Goal: Task Accomplishment & Management: Use online tool/utility

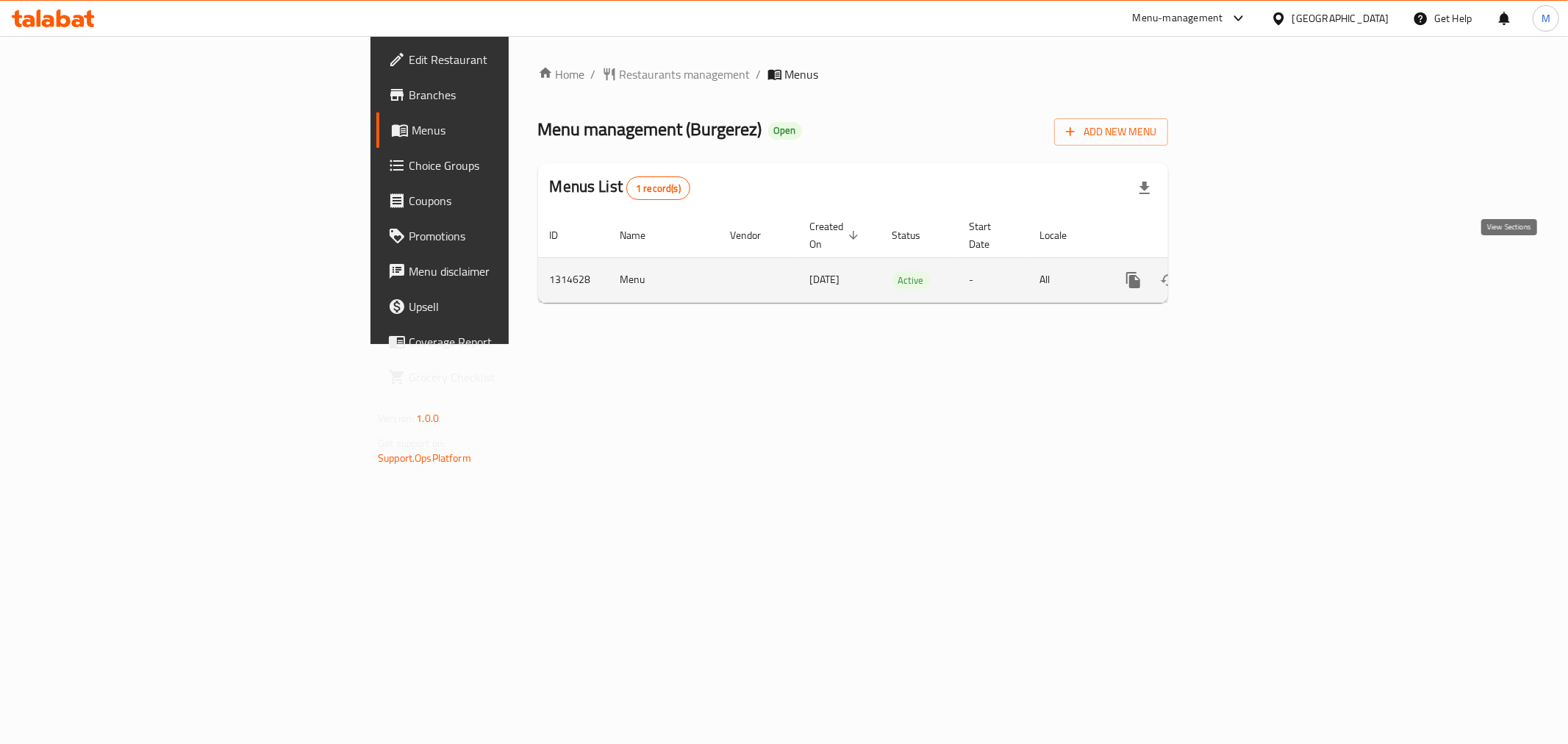
click at [1248, 271] on icon "enhanced table" at bounding box center [1240, 280] width 18 height 18
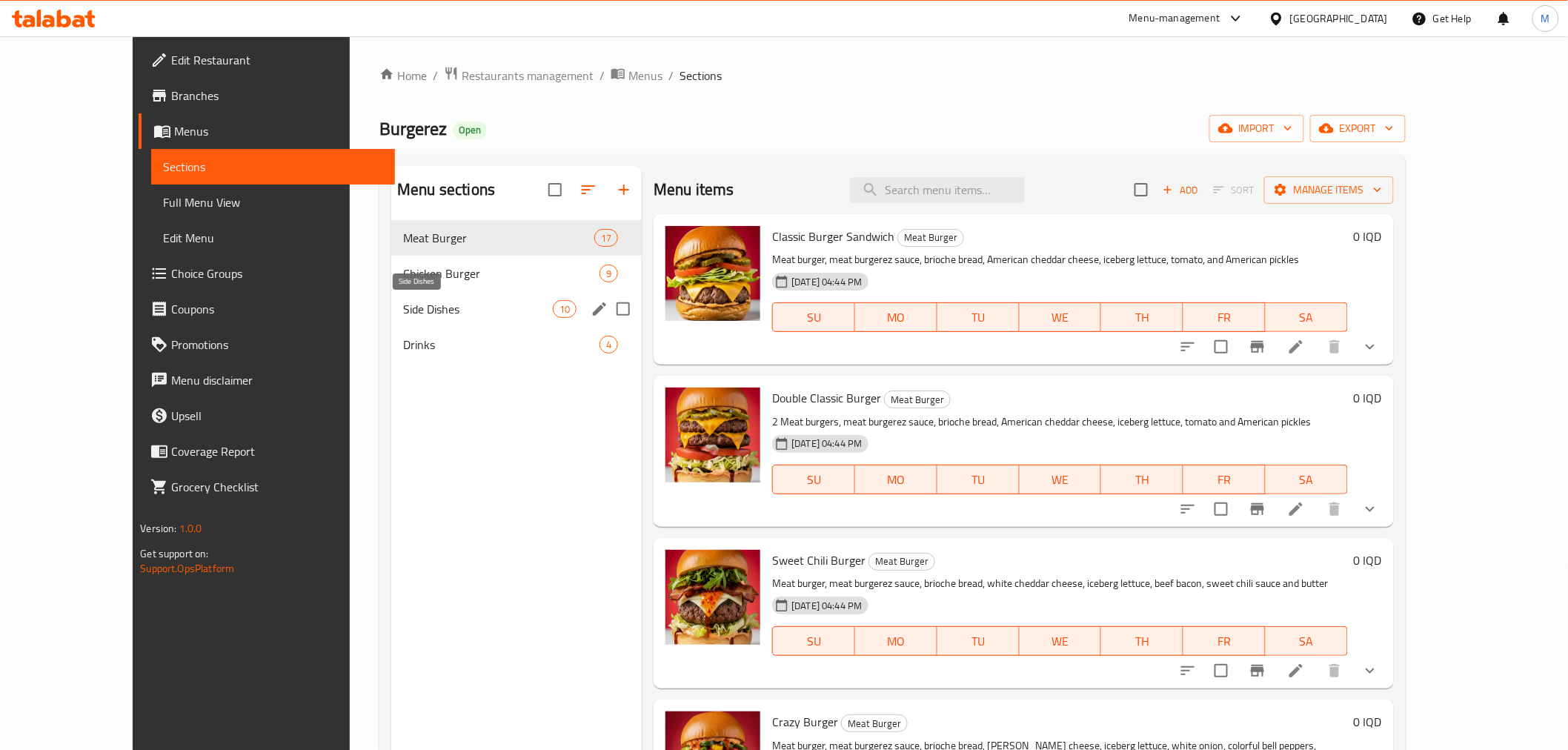
drag, startPoint x: 389, startPoint y: 309, endPoint x: 402, endPoint y: 309, distance: 13.0
click at [403, 309] on span "Side Dishes" at bounding box center [478, 309] width 149 height 18
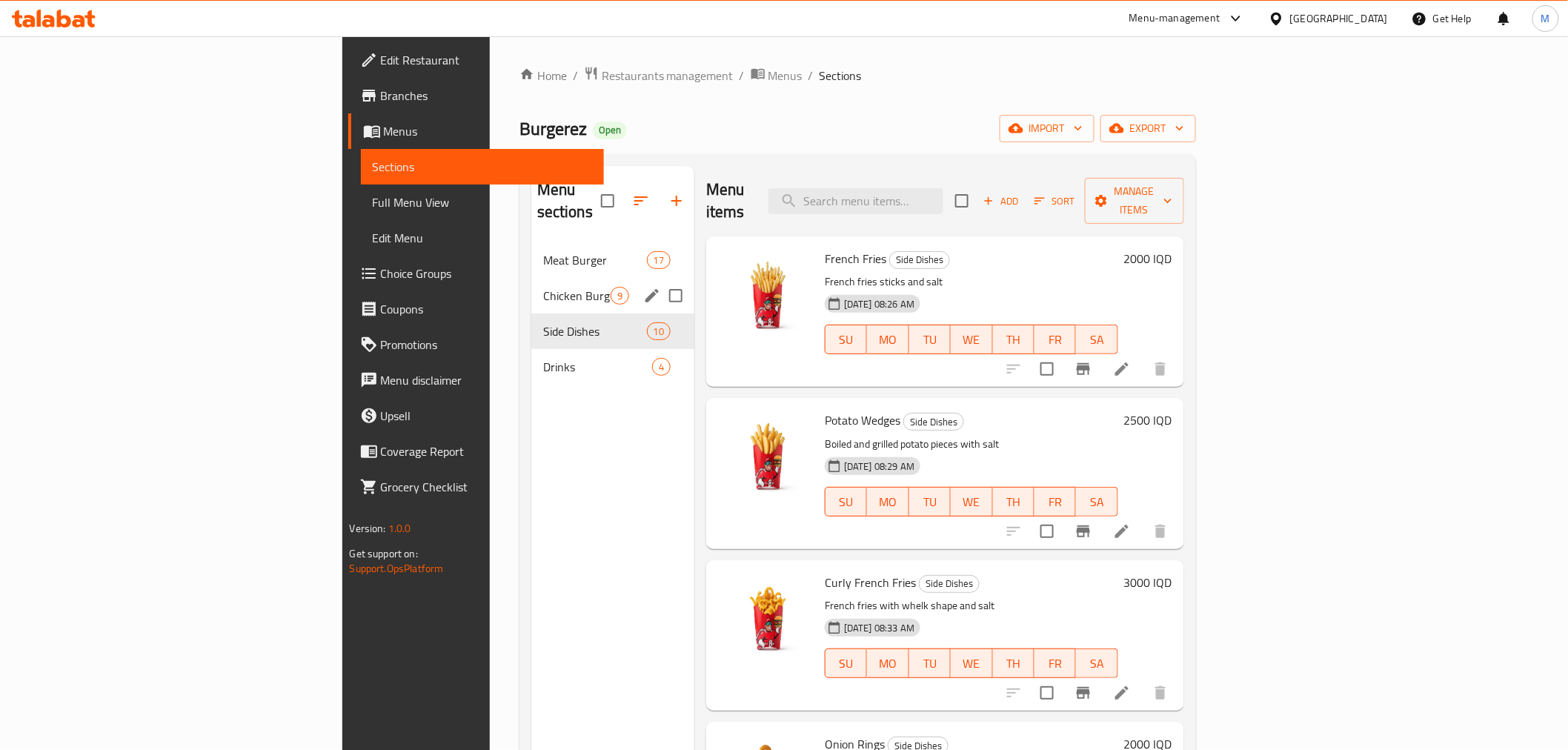
click at [543, 287] on span "Chicken Burger" at bounding box center [577, 296] width 67 height 18
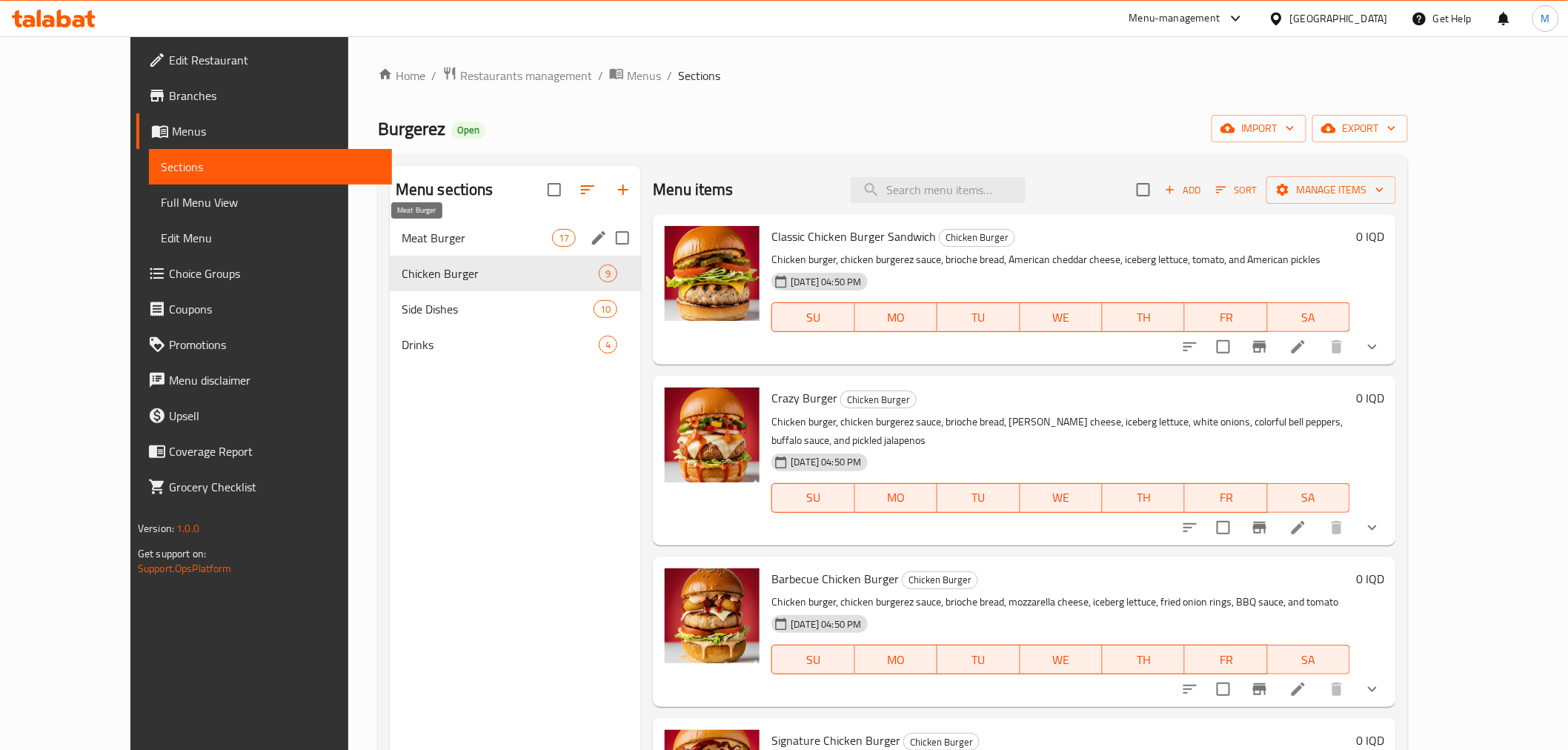
drag, startPoint x: 411, startPoint y: 234, endPoint x: 427, endPoint y: 232, distance: 16.1
click at [411, 234] on span "Meat Burger" at bounding box center [476, 238] width 150 height 18
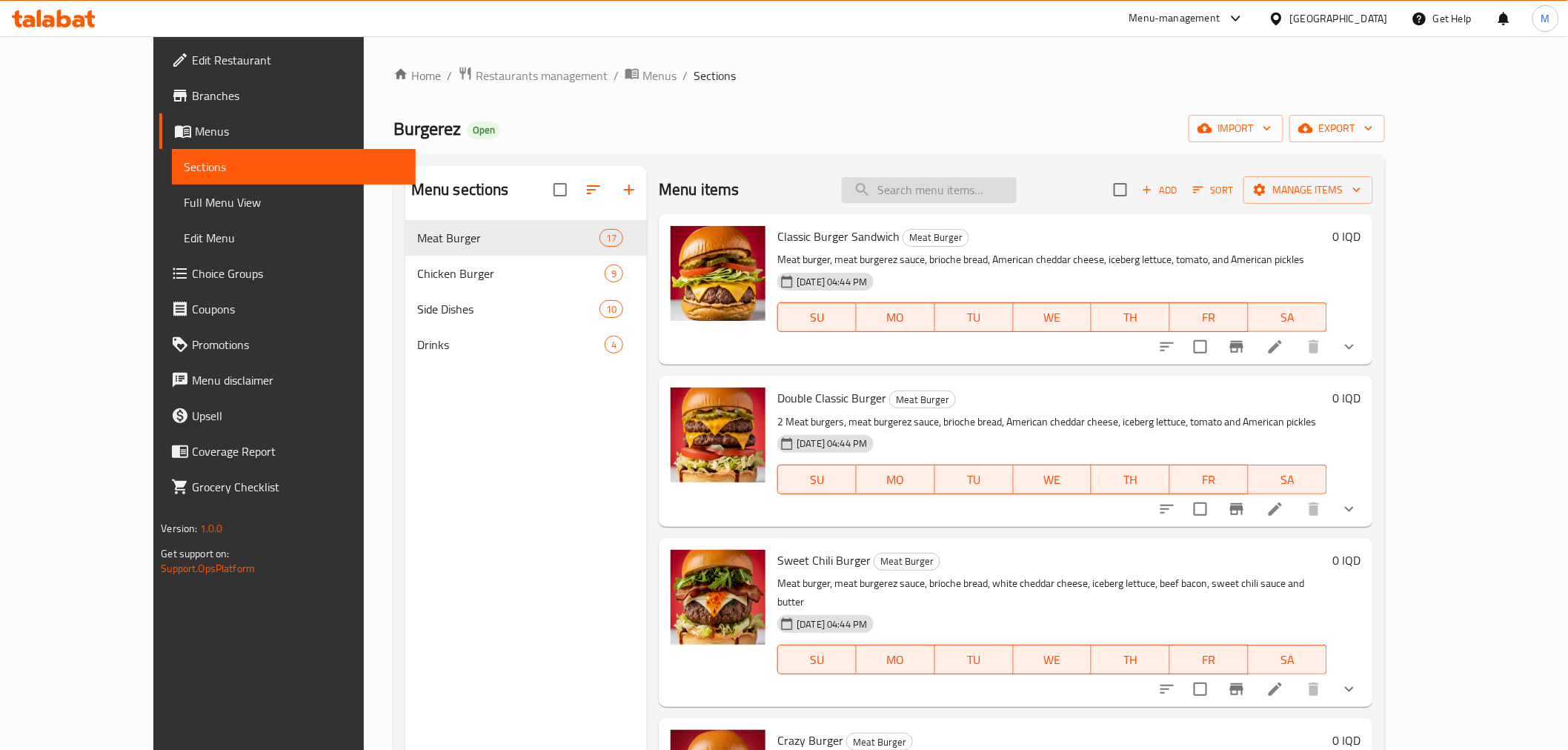
click at [961, 188] on input "search" at bounding box center [929, 191] width 175 height 26
type input "i"
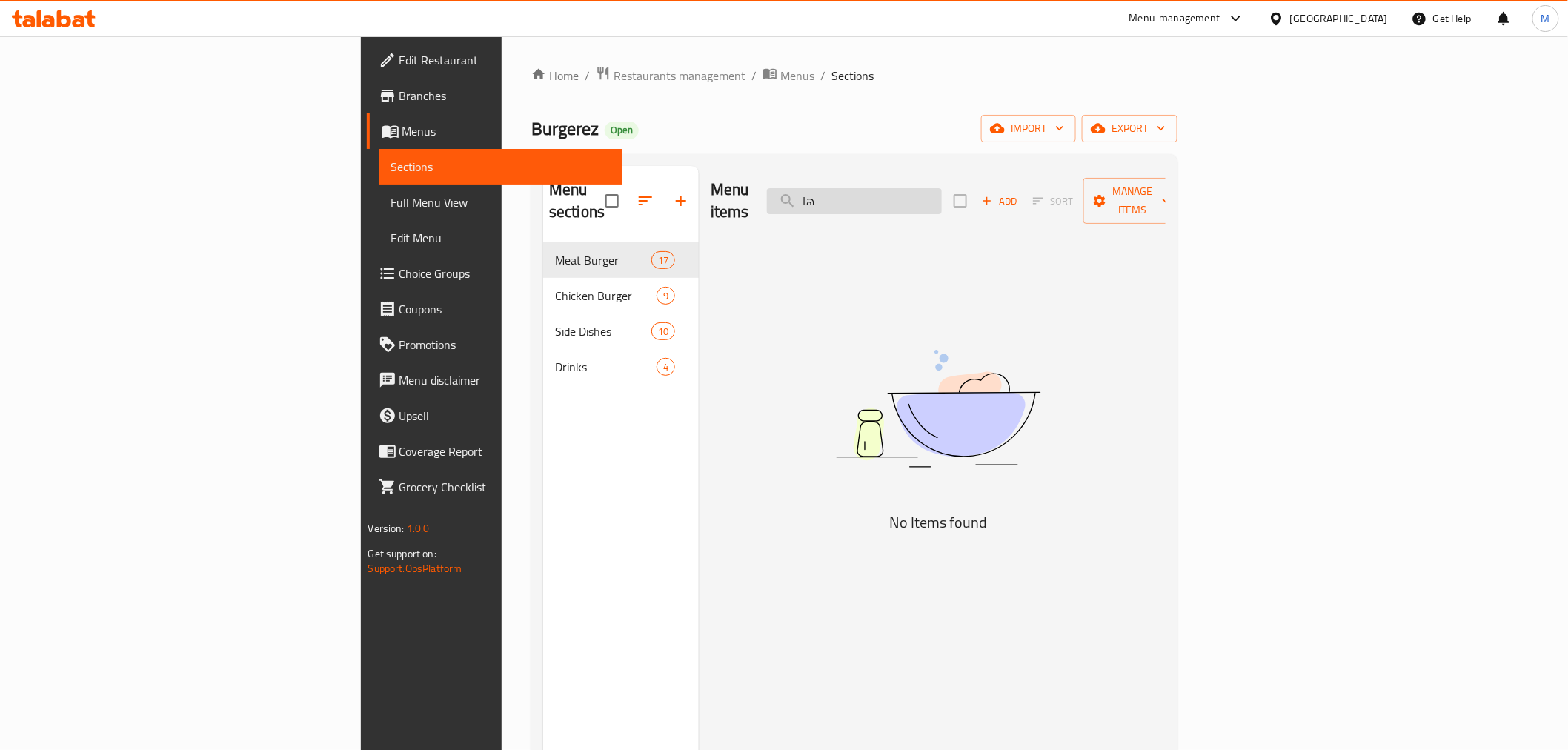
type input "ه"
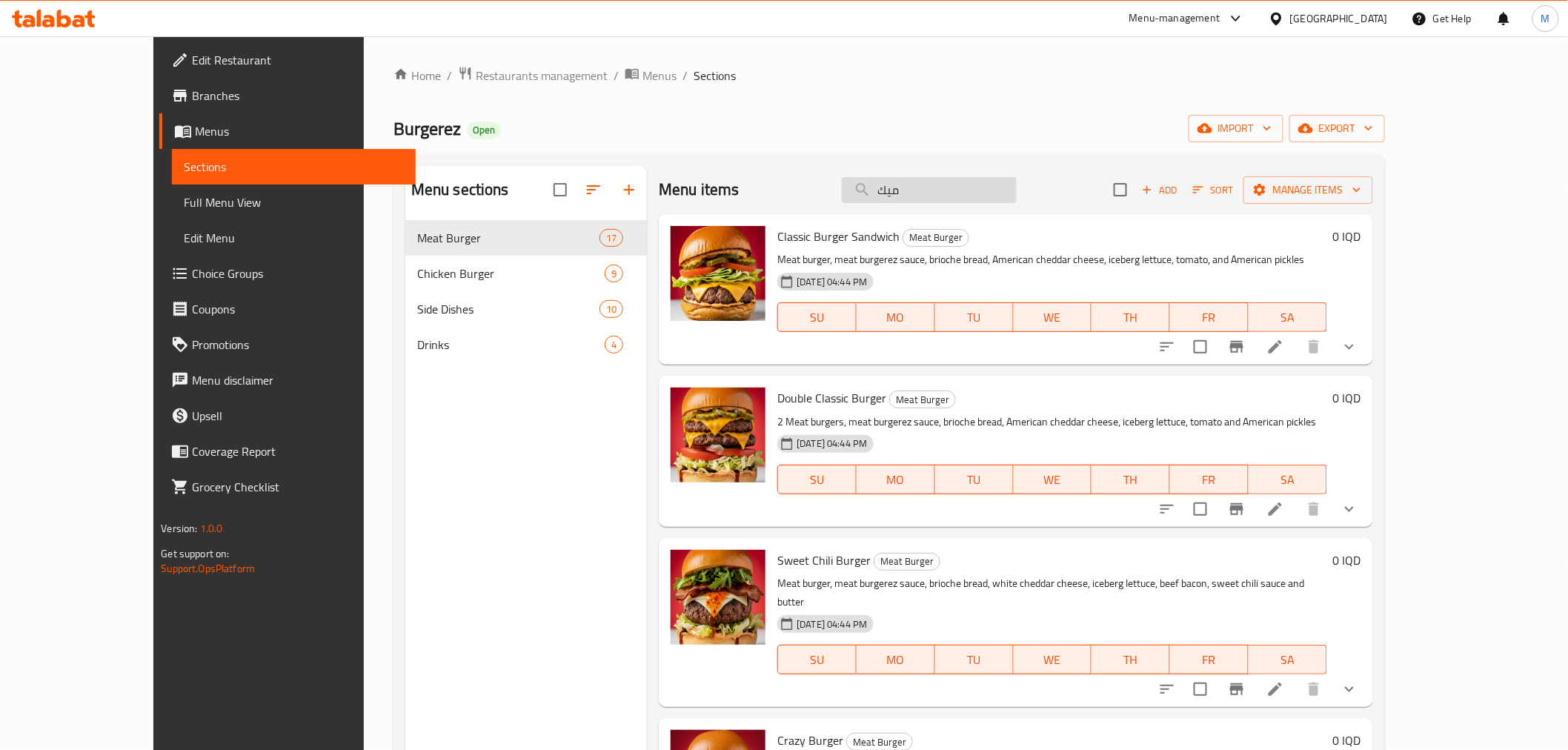
click at [969, 186] on input "ميك" at bounding box center [929, 191] width 175 height 26
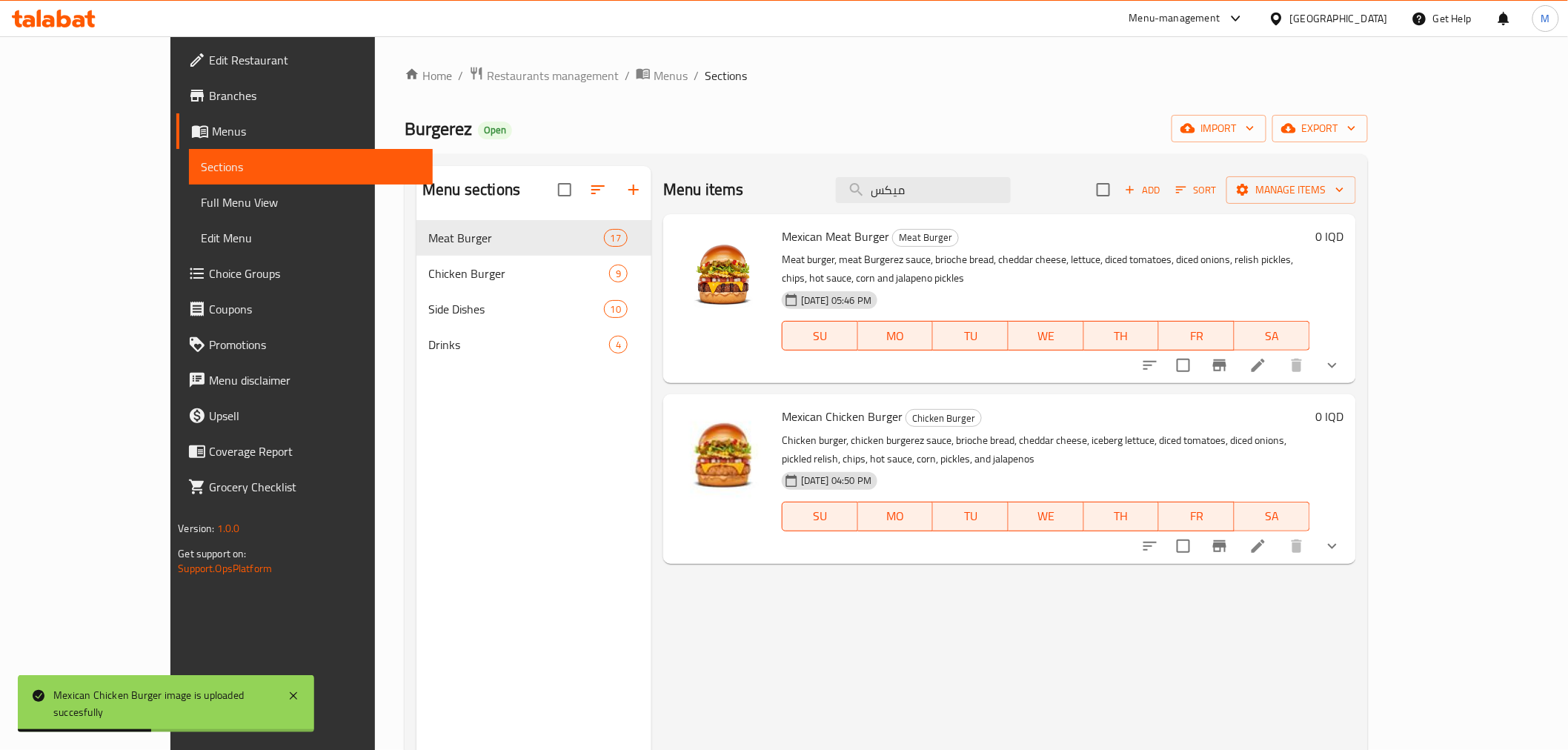
click at [991, 203] on div "Menu items ميكس Add Sort Manage items" at bounding box center [1010, 190] width 693 height 48
click at [987, 191] on input "ميكس" at bounding box center [923, 191] width 175 height 26
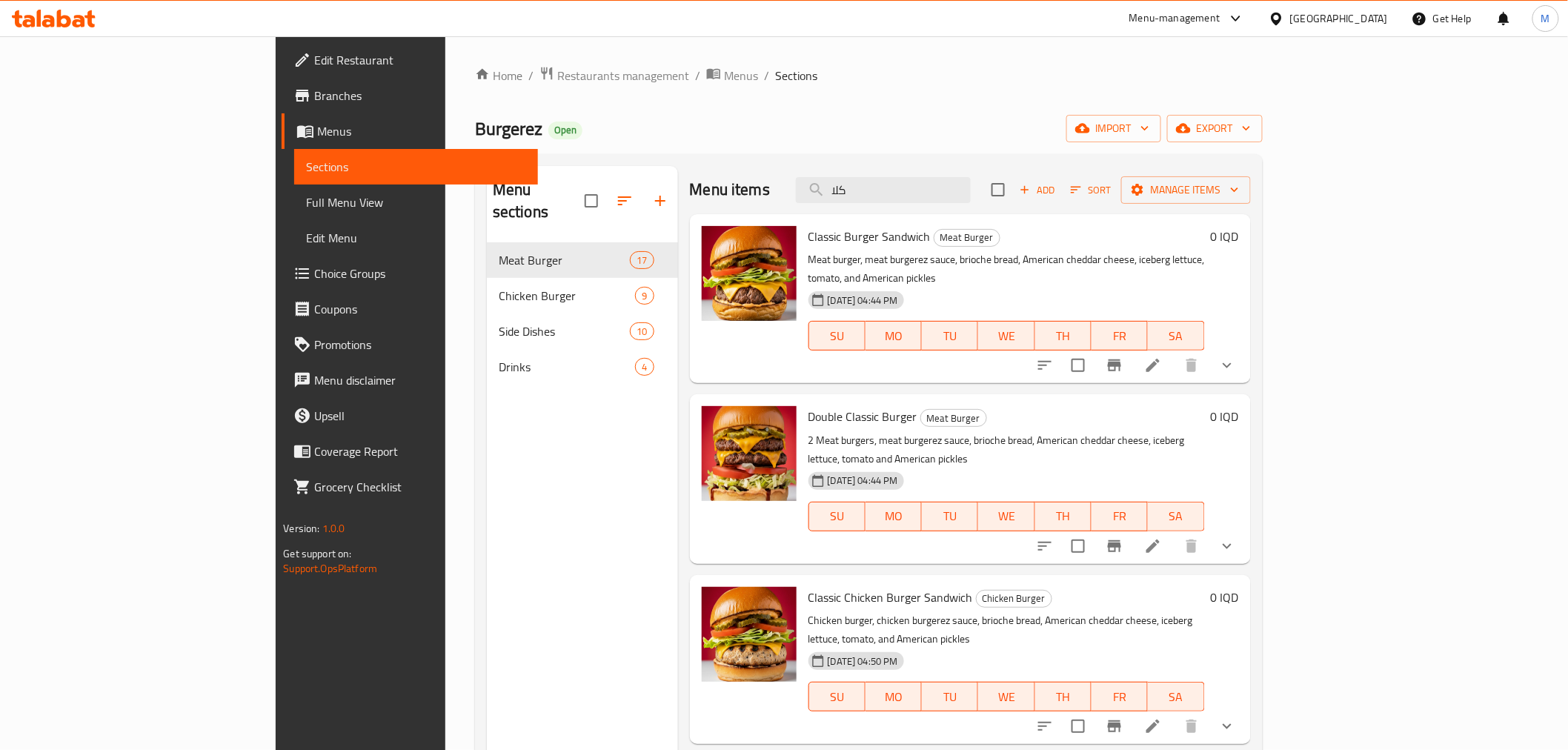
type input "كلا"
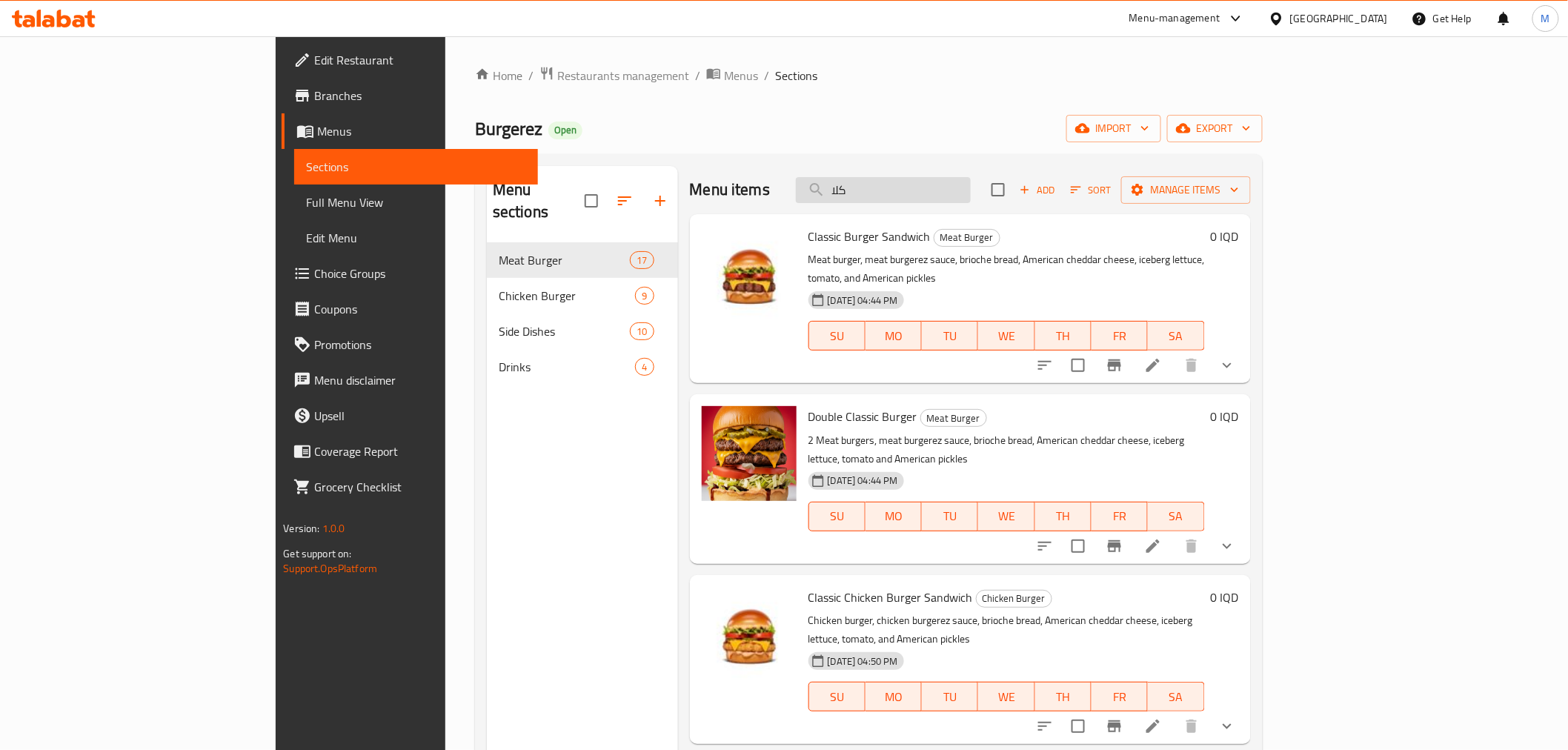
click at [959, 181] on input "كلا" at bounding box center [883, 191] width 175 height 26
click at [959, 180] on input "كلا" at bounding box center [883, 191] width 175 height 26
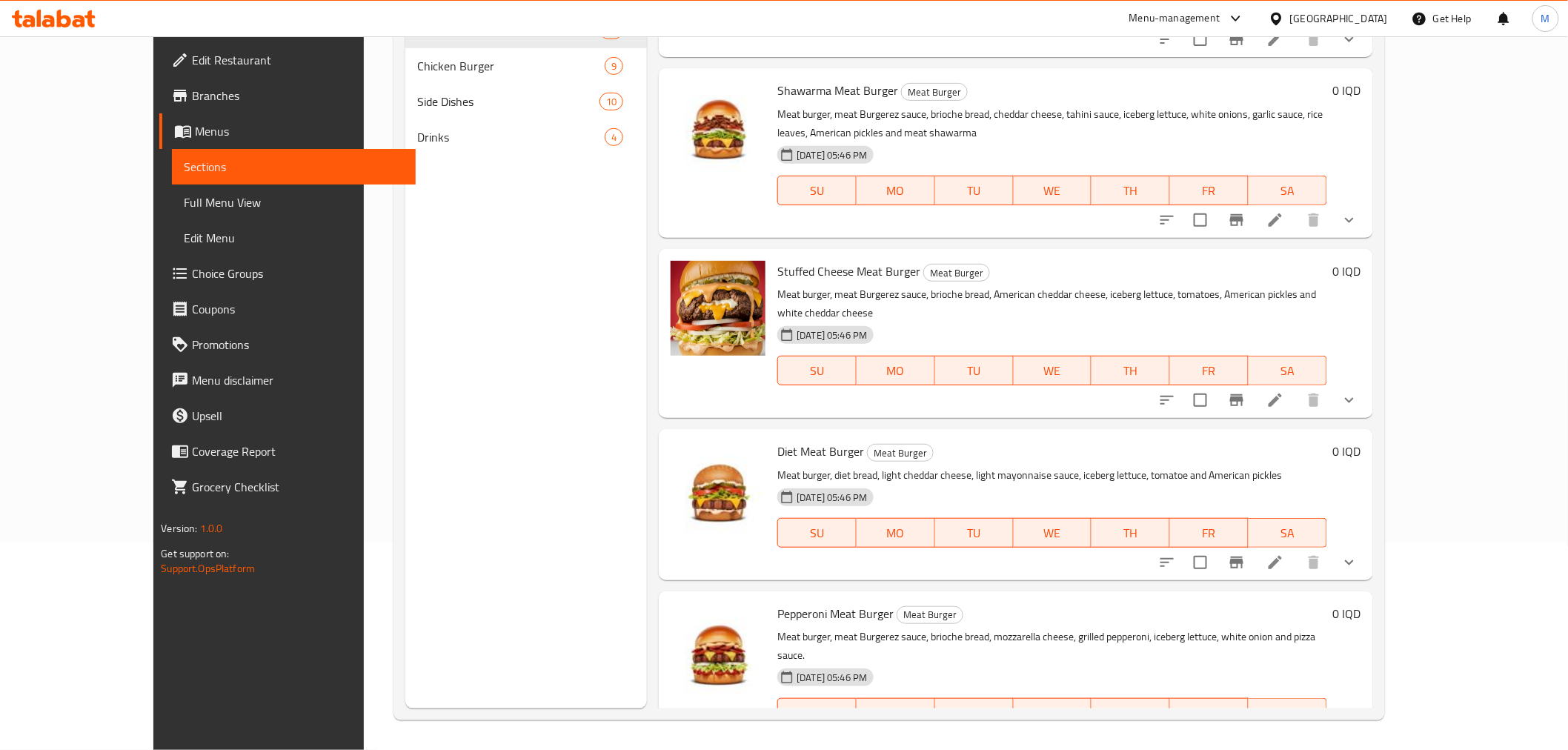
scroll to position [1663, 0]
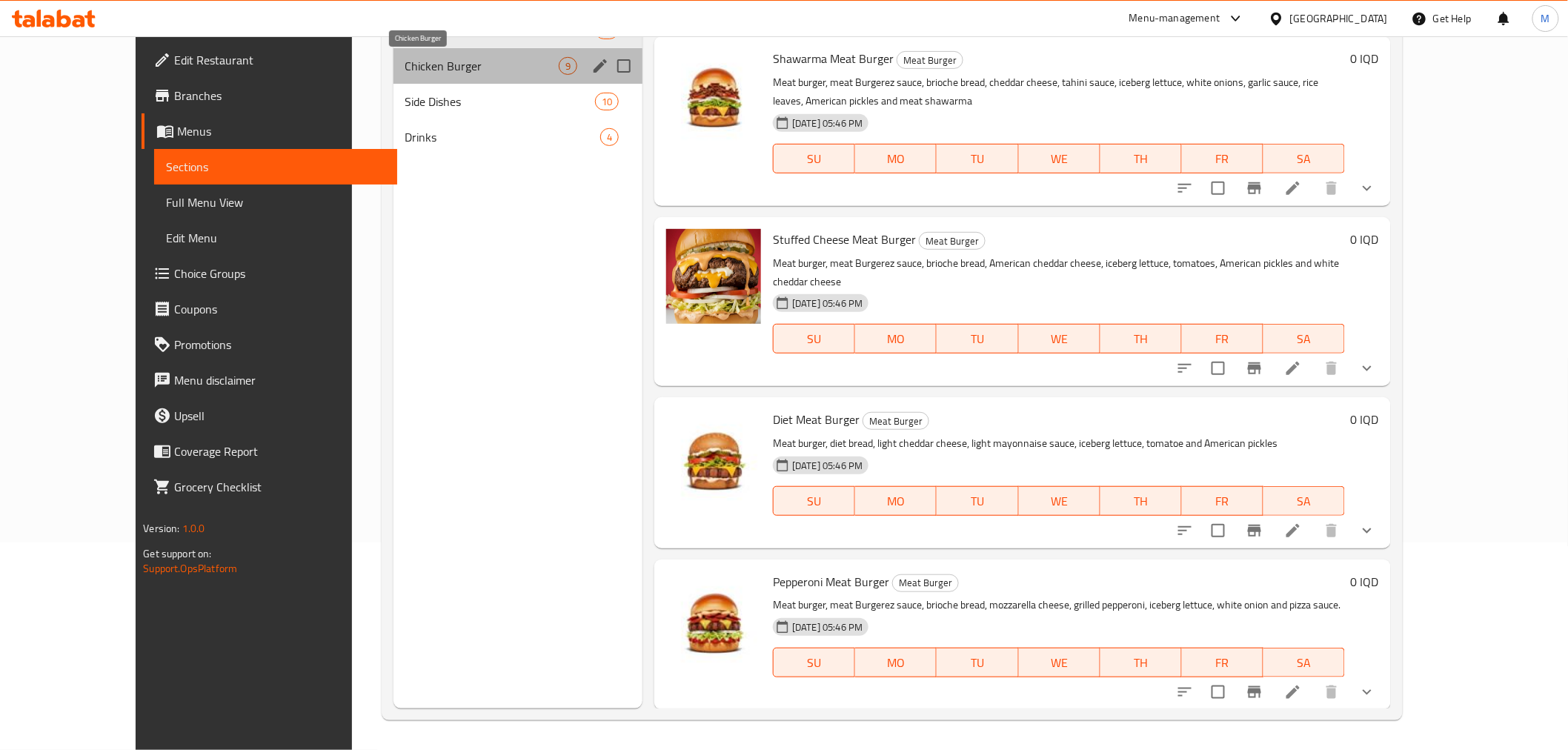
click at [486, 67] on span "Chicken Burger" at bounding box center [482, 66] width 154 height 18
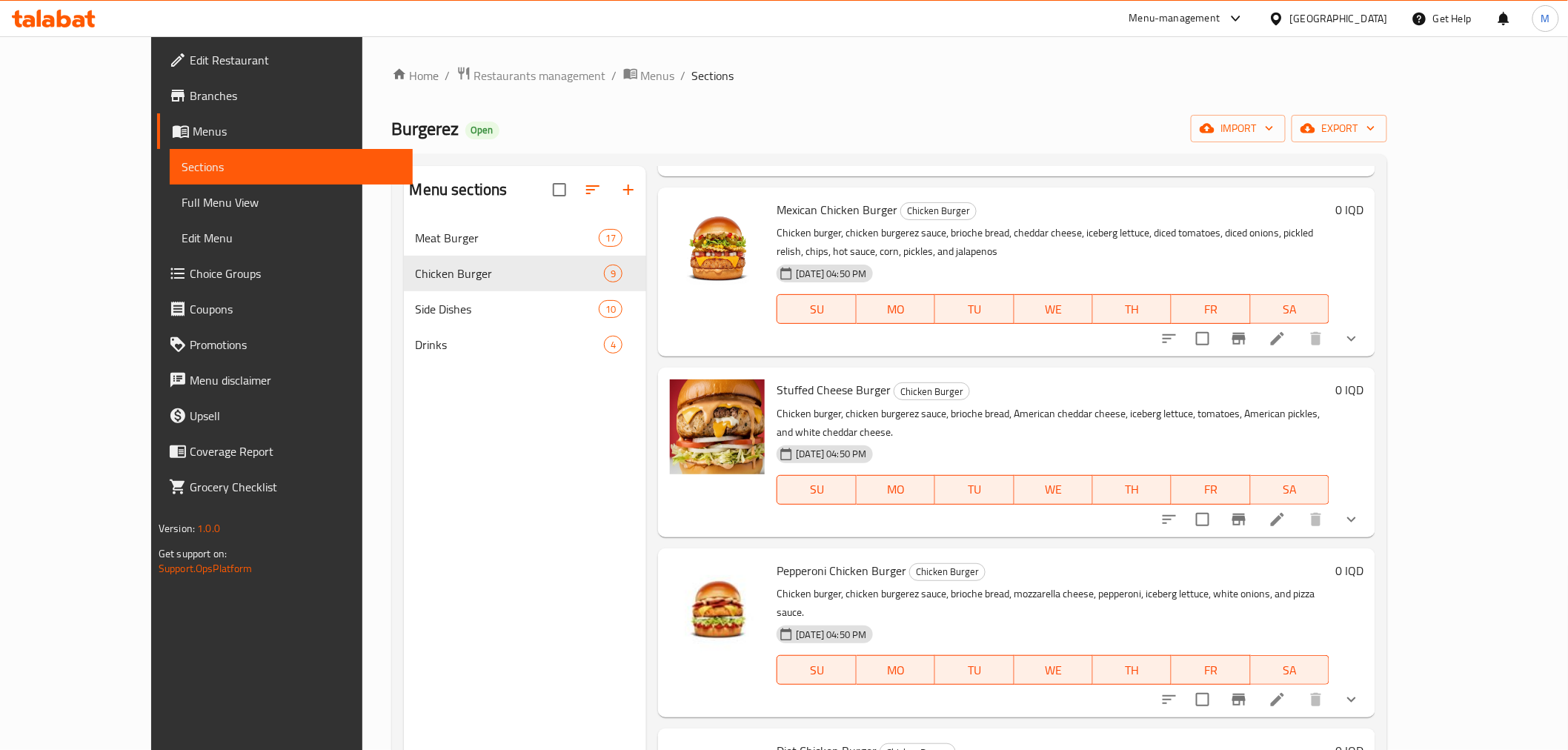
scroll to position [741, 0]
